Goal: Transaction & Acquisition: Purchase product/service

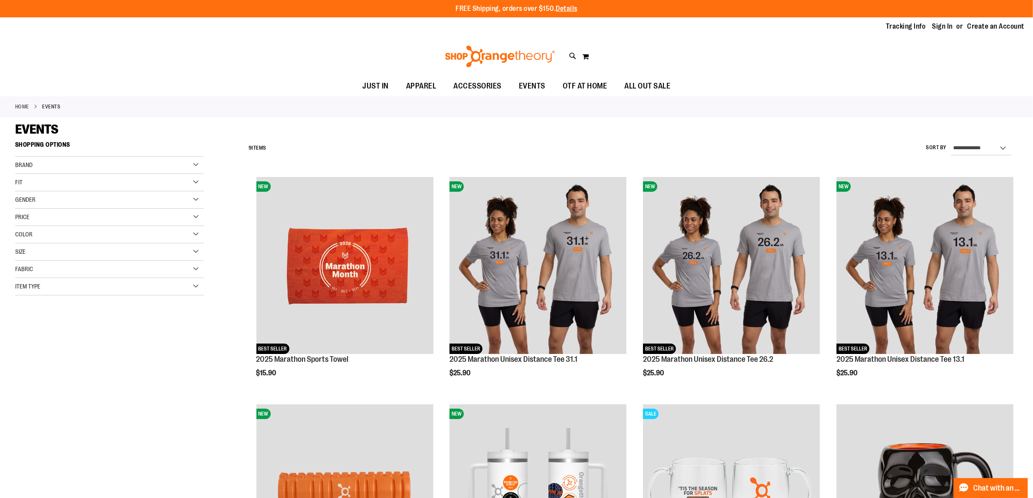
click at [32, 178] on div "Fit" at bounding box center [109, 182] width 189 height 17
click at [35, 185] on div "Fit" at bounding box center [109, 182] width 189 height 17
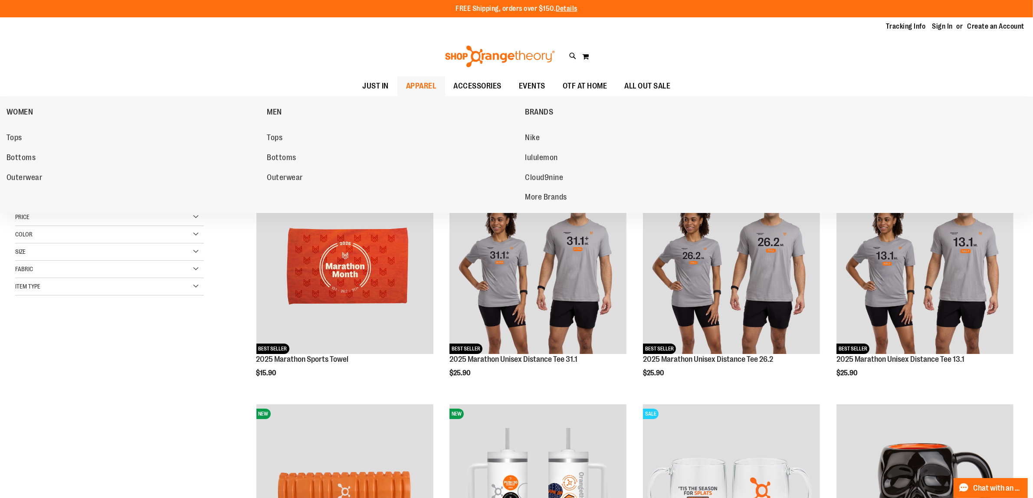
click at [421, 87] on span "APPAREL" at bounding box center [421, 86] width 30 height 20
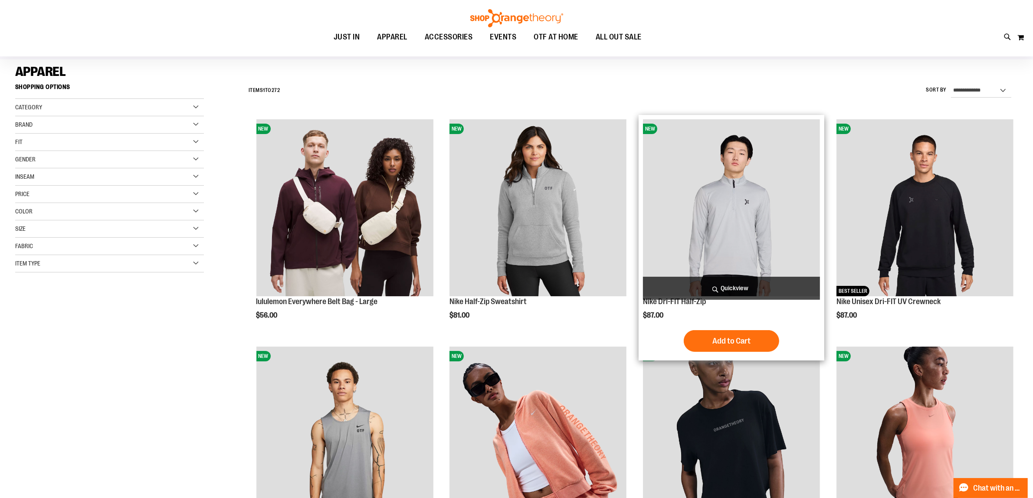
scroll to position [54, 0]
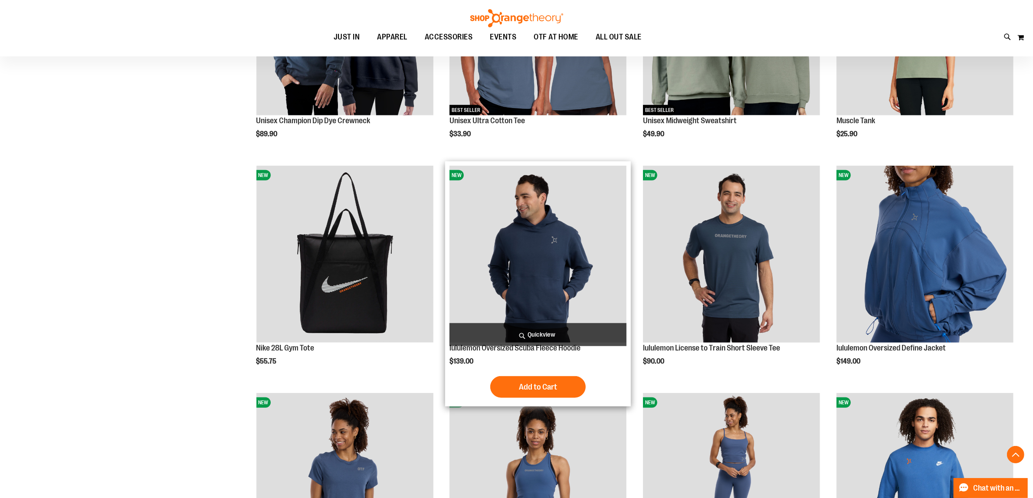
scroll to position [922, 0]
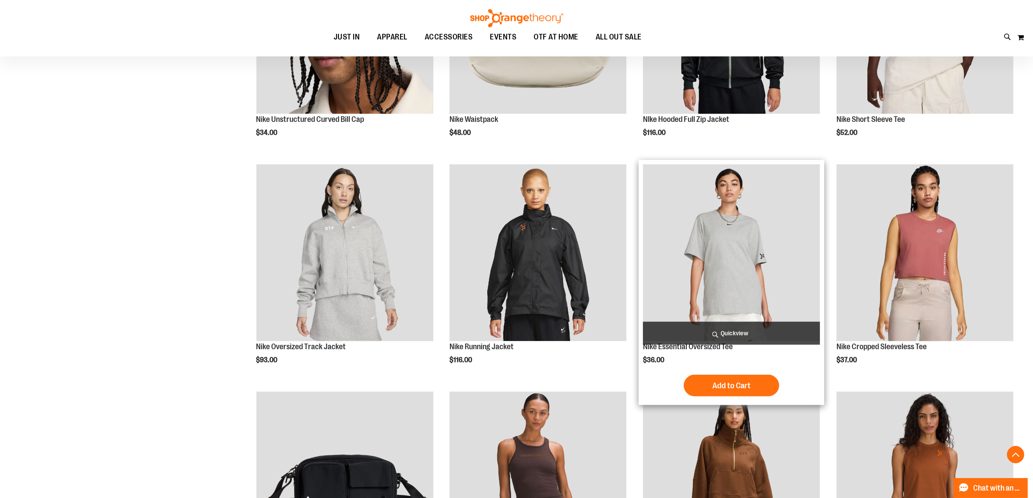
scroll to position [1790, 0]
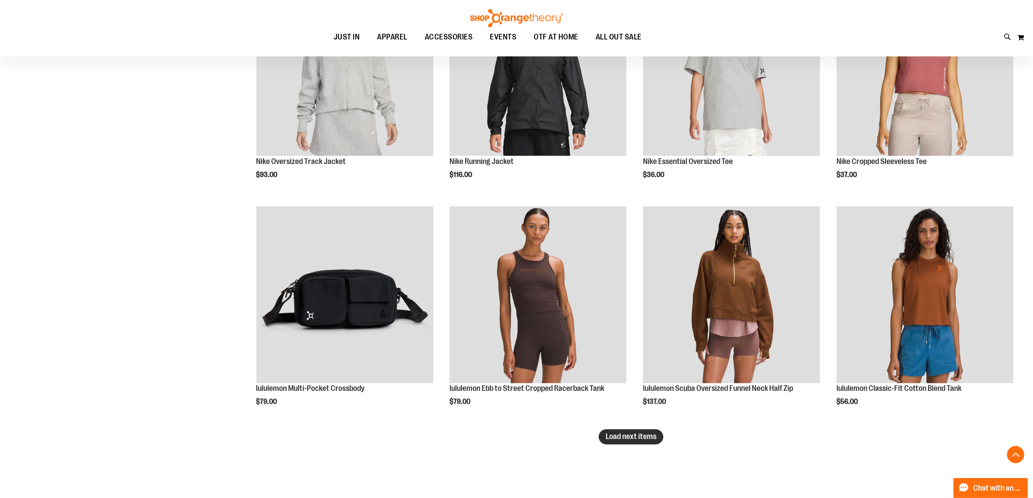
type input "**********"
click at [634, 441] on span "Load next items" at bounding box center [631, 437] width 51 height 9
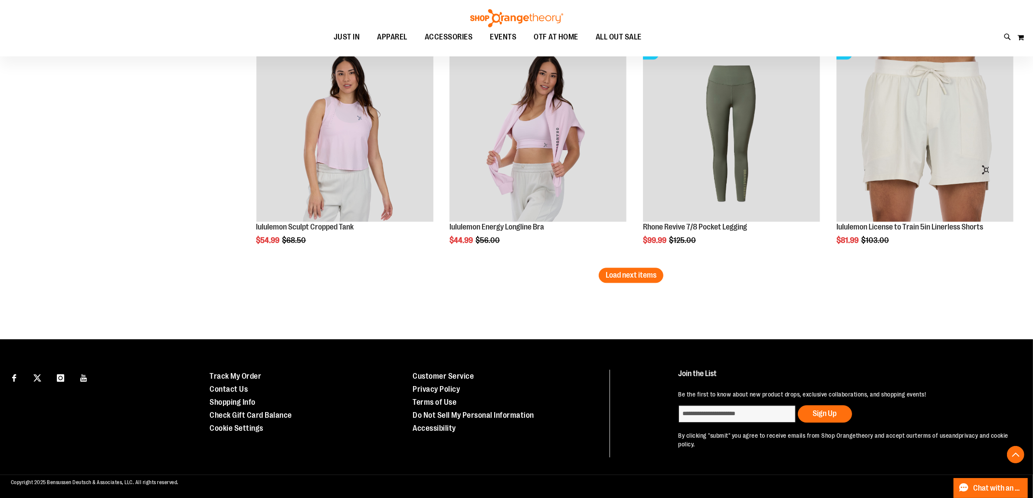
scroll to position [2636, 0]
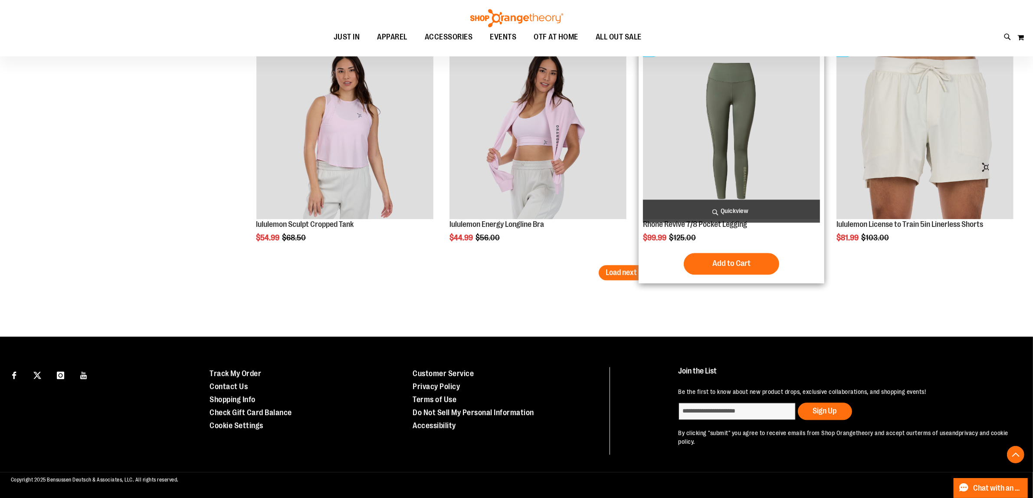
click at [650, 261] on div "Add to Cart In stock" at bounding box center [731, 264] width 177 height 22
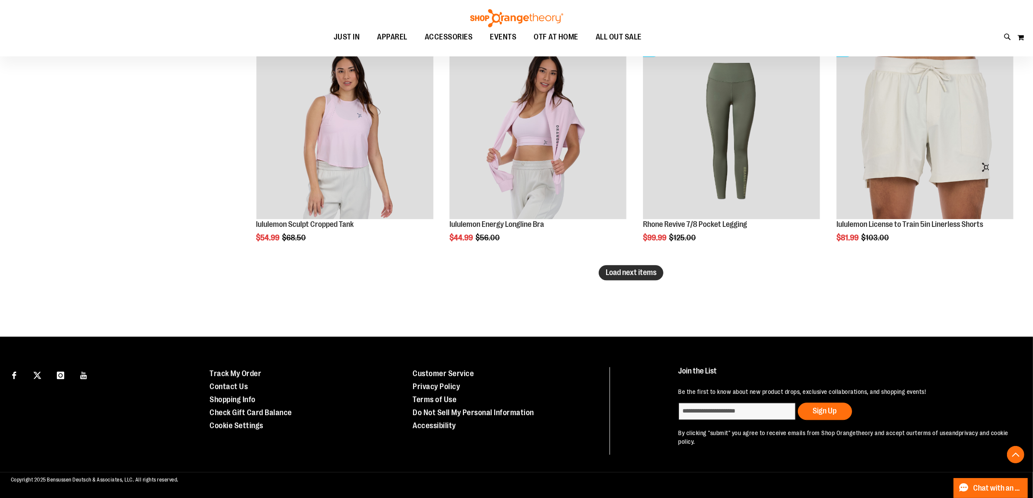
click at [626, 276] on span "Load next items" at bounding box center [631, 272] width 51 height 9
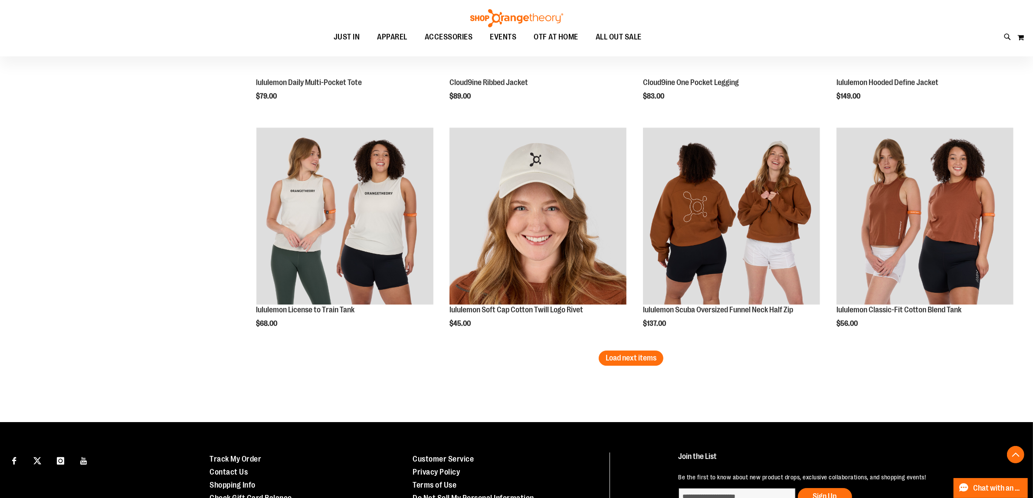
scroll to position [3318, 0]
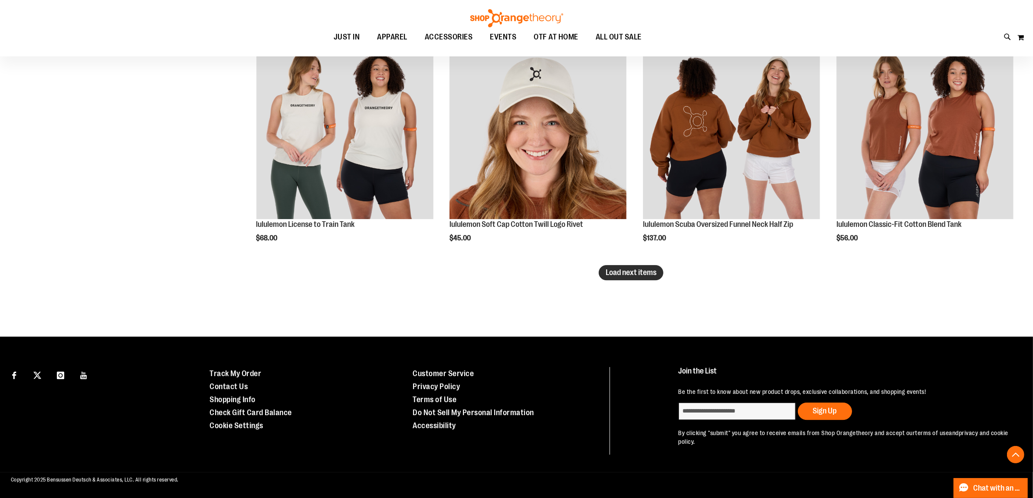
click at [656, 268] on span "Load next items" at bounding box center [631, 272] width 51 height 9
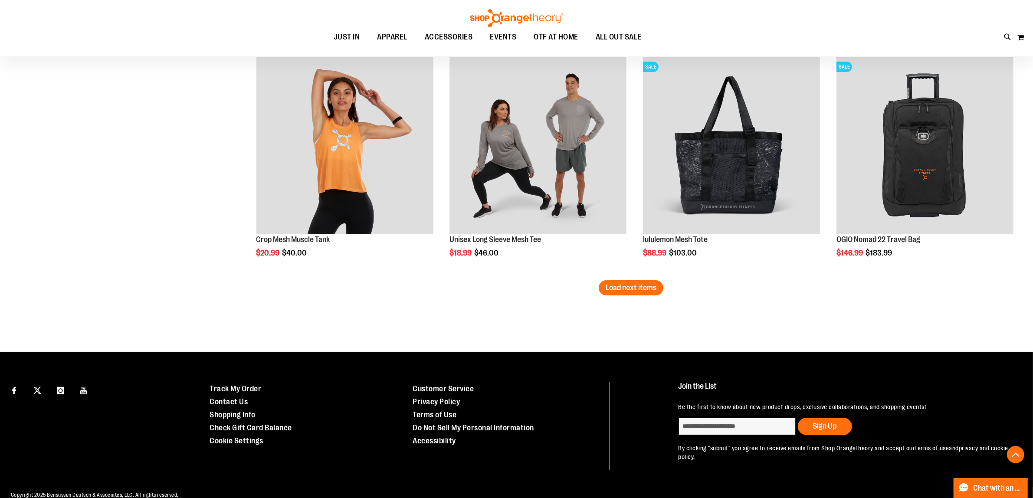
scroll to position [4000, 0]
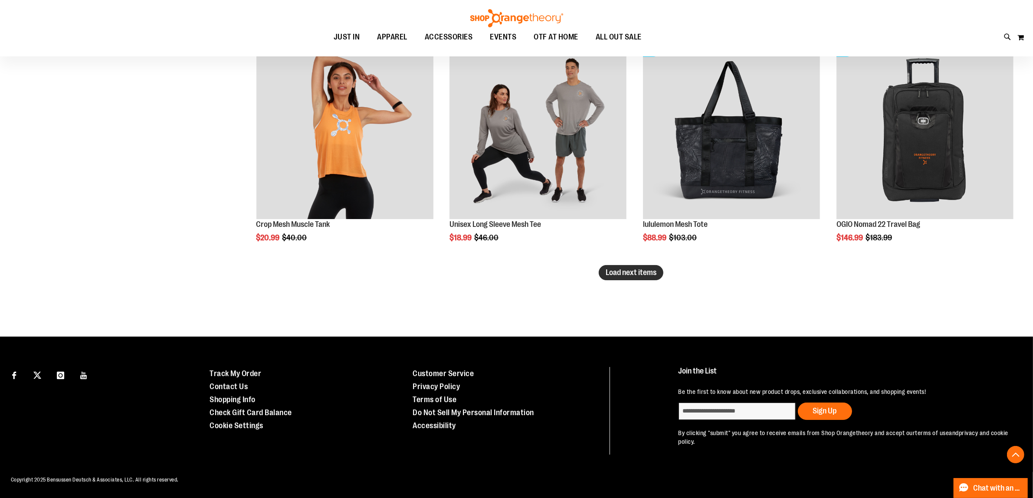
click at [641, 279] on button "Load next items" at bounding box center [631, 272] width 65 height 15
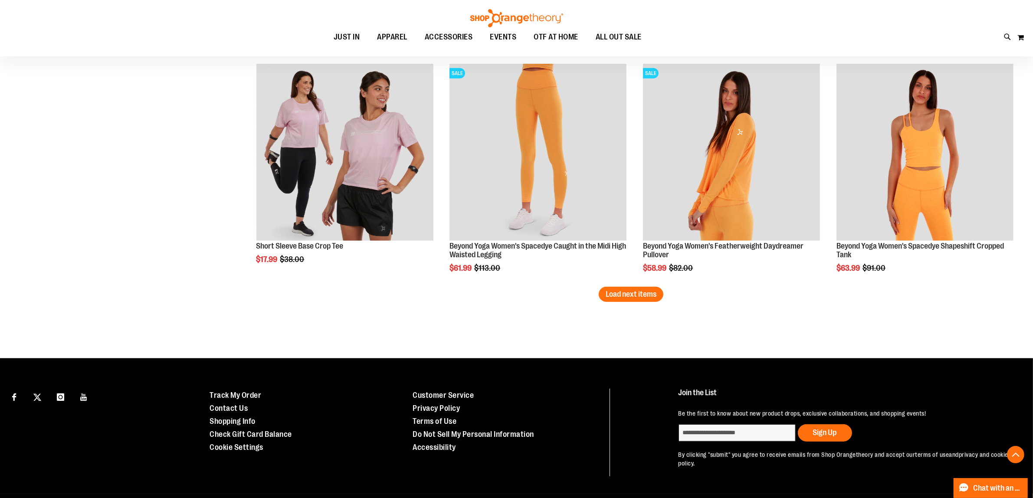
scroll to position [4682, 0]
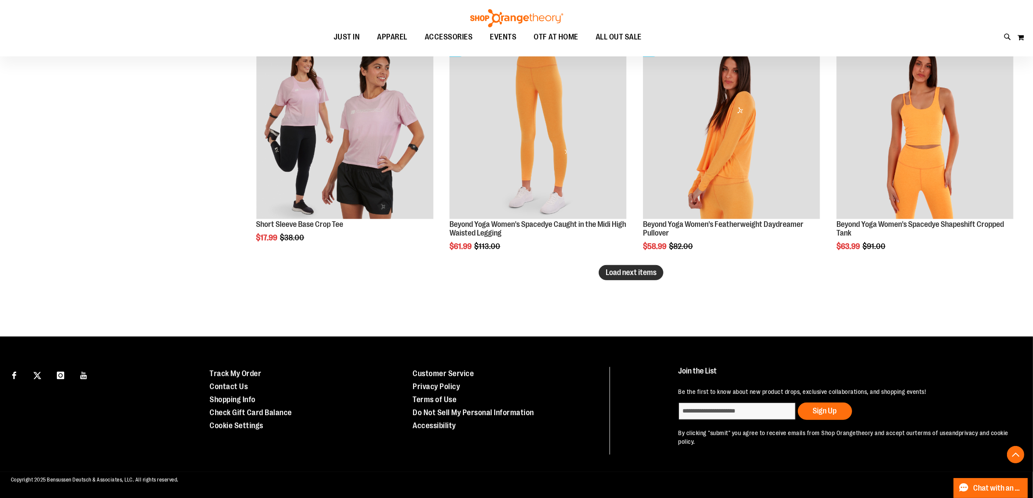
click at [654, 276] on span "Load next items" at bounding box center [631, 272] width 51 height 9
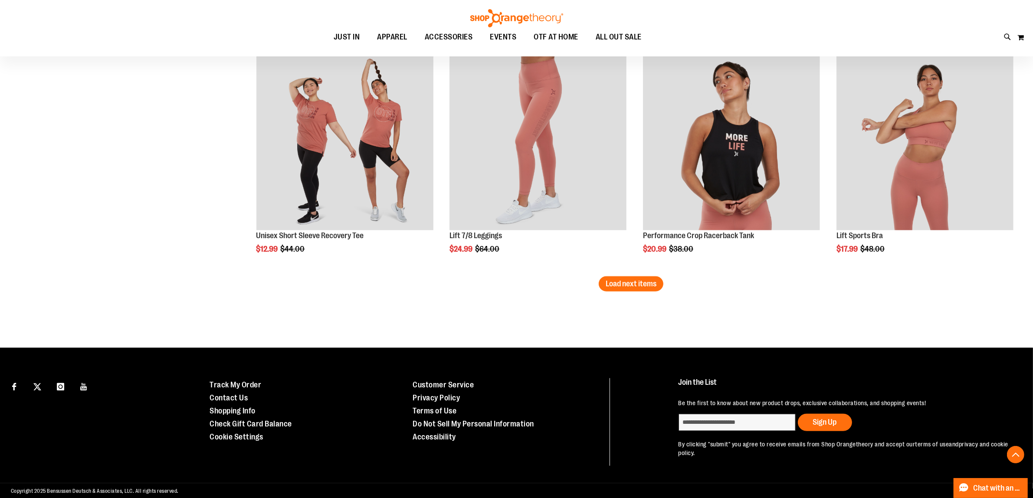
scroll to position [5365, 0]
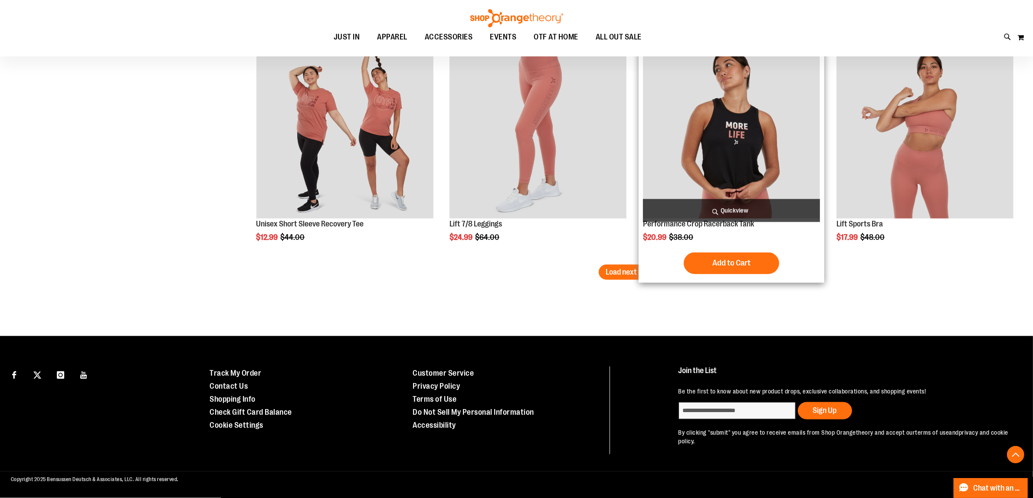
drag, startPoint x: 656, startPoint y: 276, endPoint x: 650, endPoint y: 274, distance: 6.3
click at [650, 274] on span "Load next items" at bounding box center [631, 272] width 51 height 9
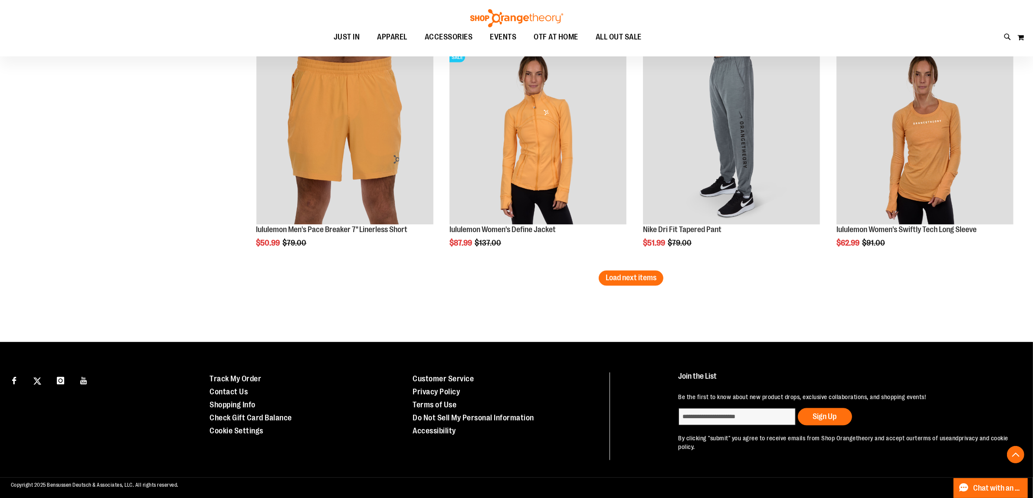
scroll to position [6046, 0]
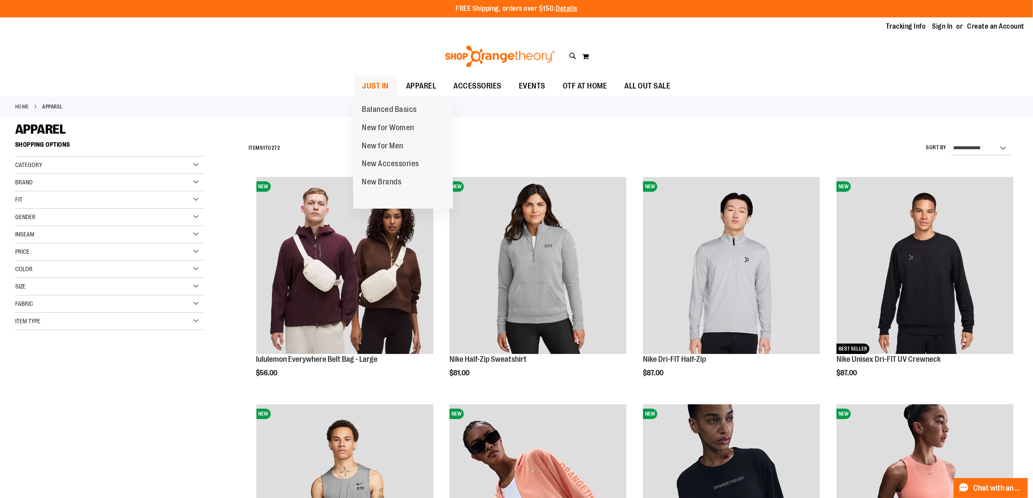
click at [379, 85] on span "JUST IN" at bounding box center [376, 86] width 26 height 20
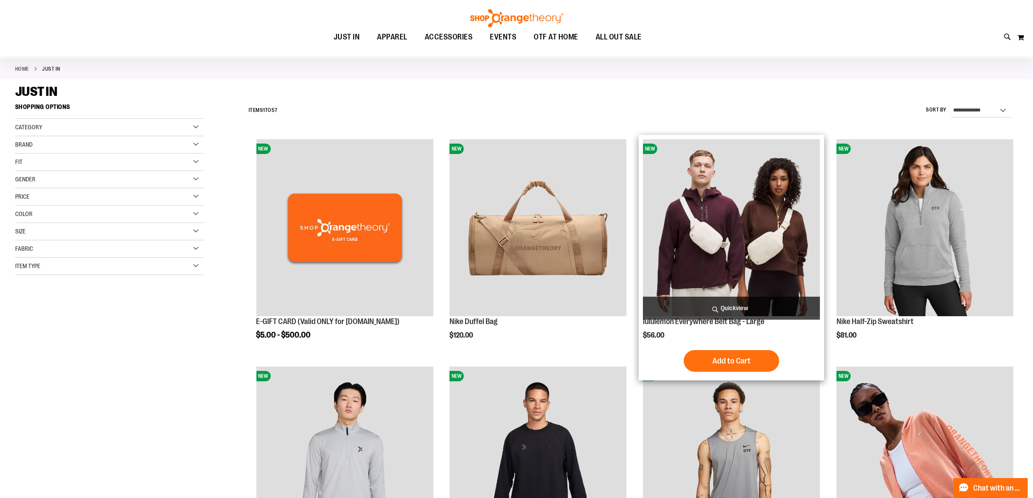
scroll to position [54, 0]
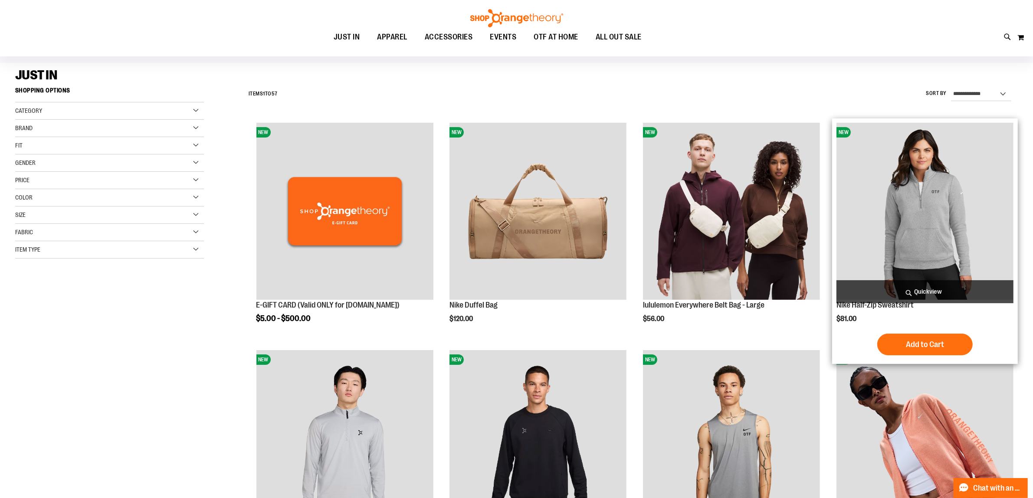
type input "**********"
click at [928, 231] on img "product" at bounding box center [925, 211] width 177 height 177
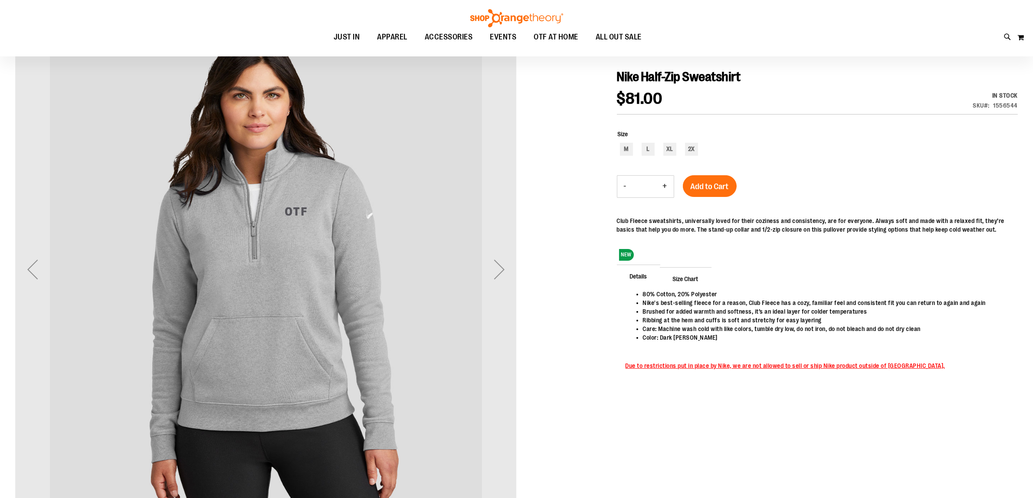
scroll to position [108, 0]
type input "**********"
click at [502, 268] on div "Next" at bounding box center [499, 268] width 35 height 35
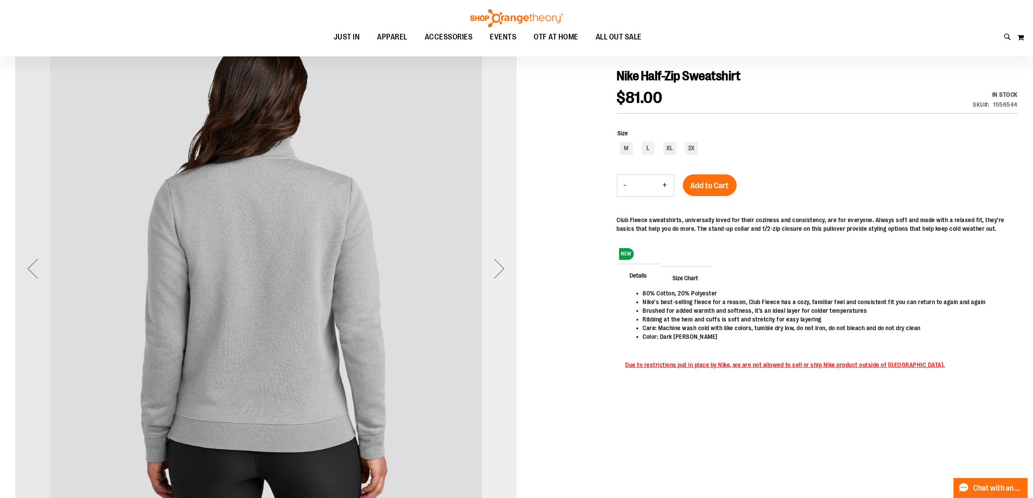
click at [502, 268] on div "Next" at bounding box center [499, 268] width 35 height 35
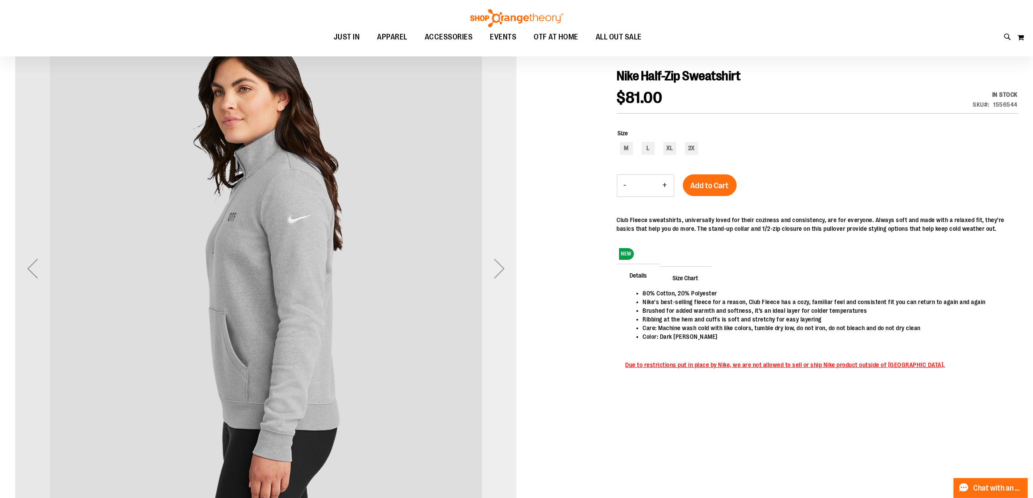
click at [502, 268] on div "Next" at bounding box center [499, 268] width 35 height 35
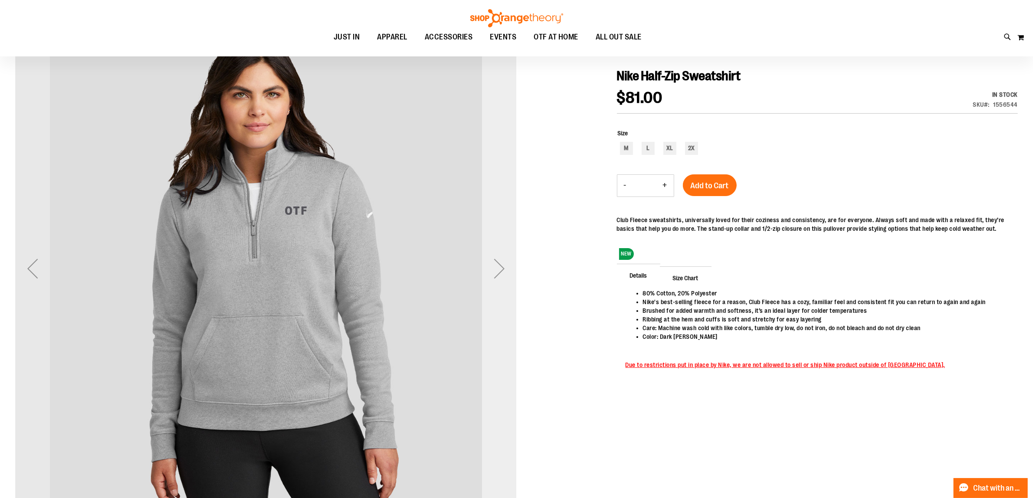
click at [502, 268] on div "Next" at bounding box center [499, 268] width 35 height 35
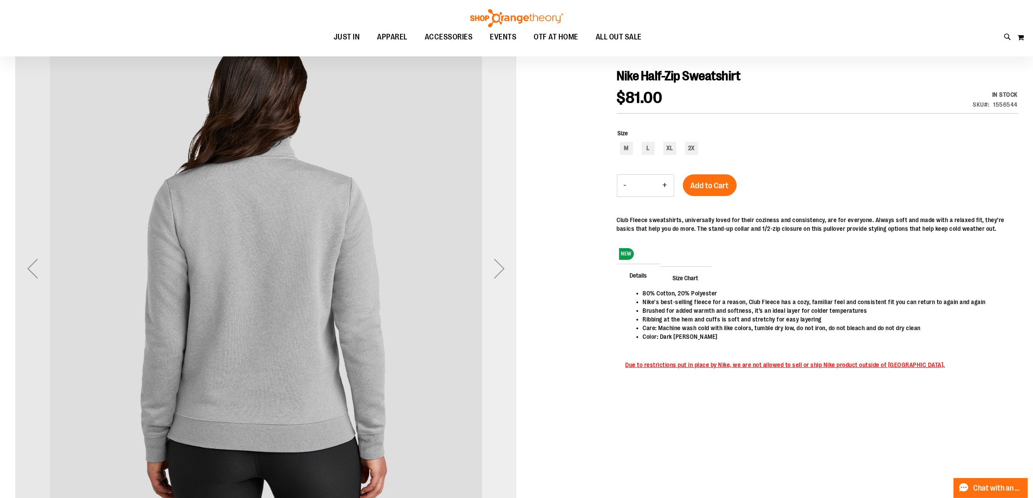
click at [502, 268] on div "Next" at bounding box center [499, 268] width 35 height 35
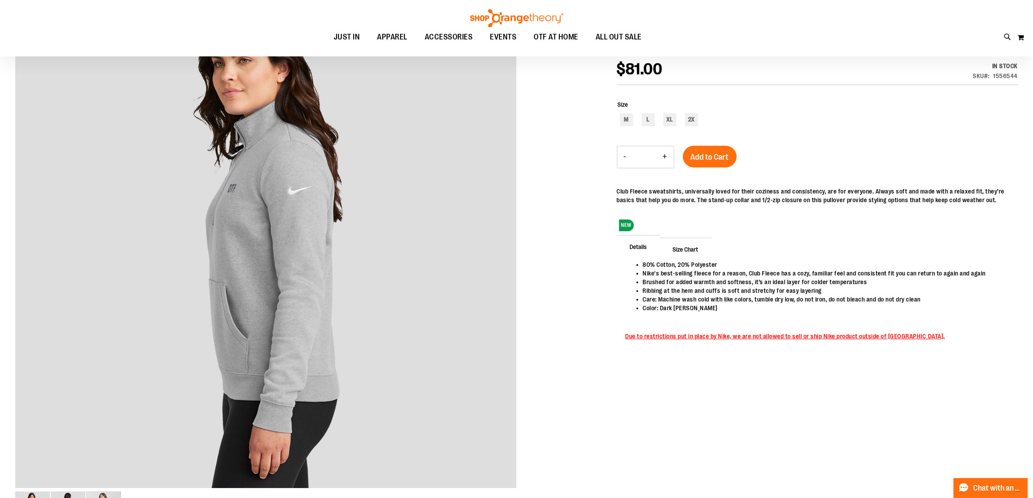
scroll to position [0, 0]
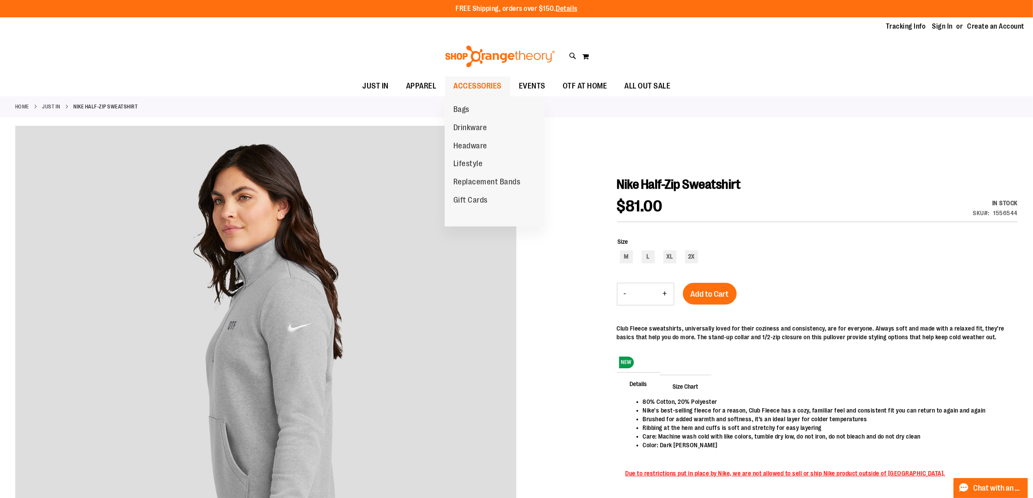
click at [485, 90] on span "ACCESSORIES" at bounding box center [478, 86] width 48 height 20
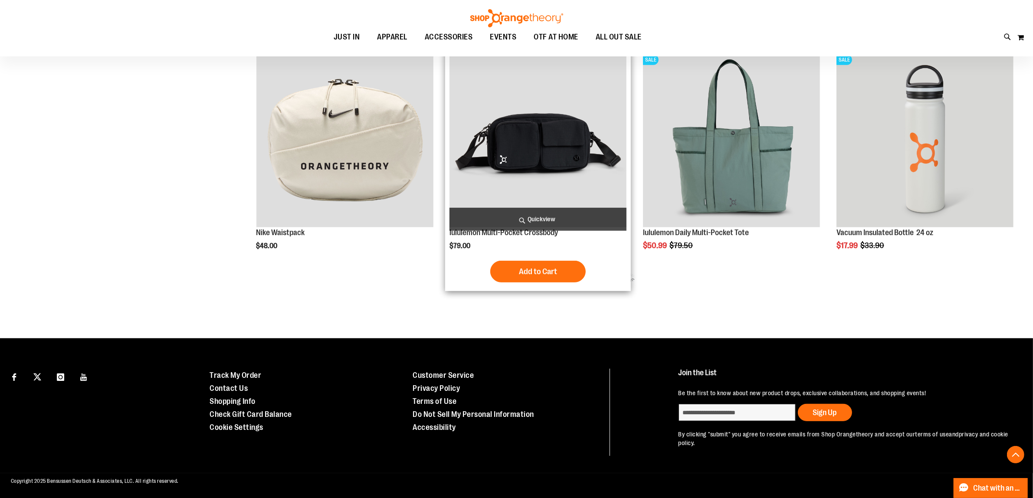
scroll to position [583, 0]
